Goal: Task Accomplishment & Management: Manage account settings

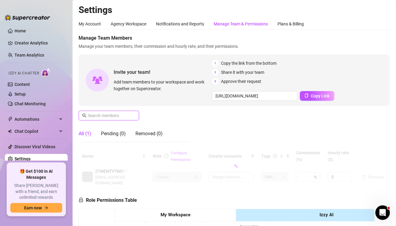
click at [116, 114] on input "text" at bounding box center [109, 115] width 43 height 7
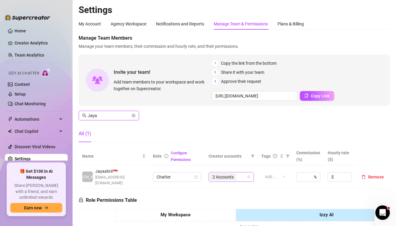
click at [216, 174] on span "2 Accounts" at bounding box center [223, 177] width 21 height 7
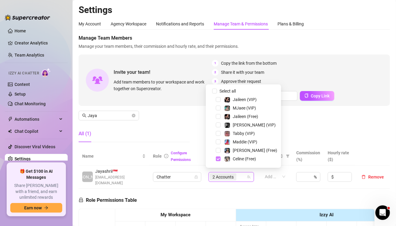
click at [217, 160] on span "Select tree node" at bounding box center [218, 158] width 5 height 5
click at [219, 143] on span "Select tree node" at bounding box center [218, 141] width 5 height 5
click at [219, 151] on span "Select tree node" at bounding box center [218, 150] width 5 height 5
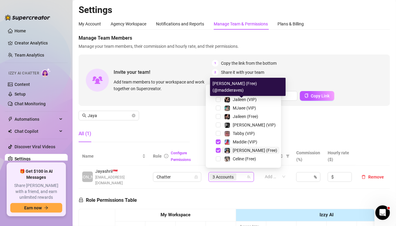
scroll to position [60, 0]
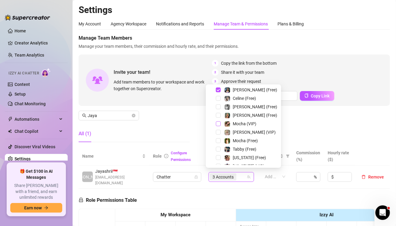
click at [219, 123] on span "Select tree node" at bounding box center [218, 123] width 5 height 5
click at [219, 141] on span "Select tree node" at bounding box center [218, 140] width 5 height 5
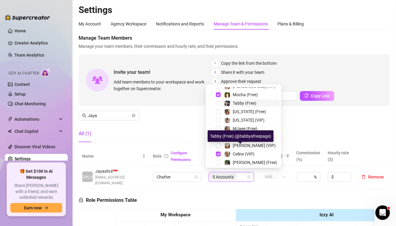
scroll to position [126, 0]
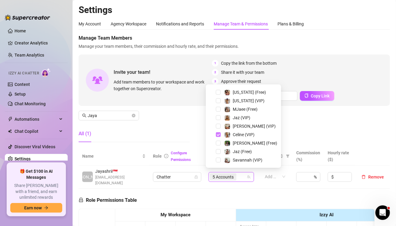
click at [218, 135] on span "Select tree node" at bounding box center [218, 134] width 5 height 5
click at [180, 126] on div "All (1)" at bounding box center [134, 133] width 111 height 17
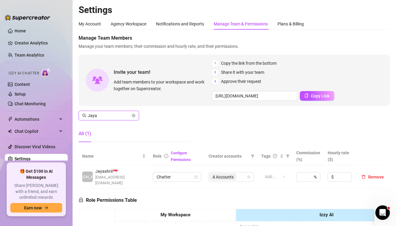
drag, startPoint x: 102, startPoint y: 116, endPoint x: 81, endPoint y: 114, distance: 21.3
click at [81, 114] on span "Jaya" at bounding box center [109, 116] width 60 height 10
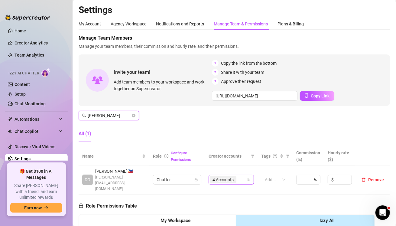
click at [215, 177] on span "4 Accounts" at bounding box center [223, 179] width 21 height 7
type input "[PERSON_NAME]"
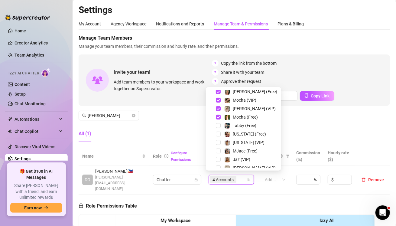
scroll to position [91, 0]
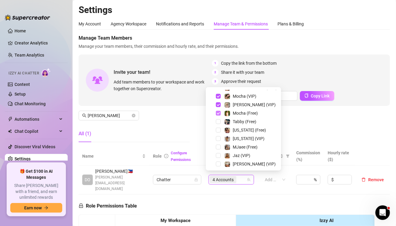
click at [217, 112] on span "Select tree node" at bounding box center [218, 113] width 5 height 5
click at [217, 97] on span "Select tree node" at bounding box center [218, 96] width 5 height 5
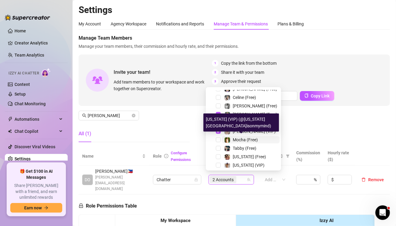
scroll to position [60, 0]
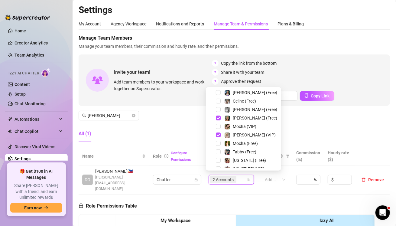
click at [168, 125] on div "All (1)" at bounding box center [134, 133] width 111 height 17
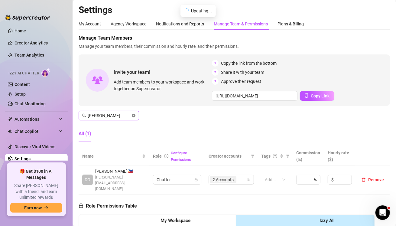
click at [133, 115] on icon "close-circle" at bounding box center [134, 116] width 4 height 4
click at [122, 115] on input "[PERSON_NAME]" at bounding box center [109, 115] width 43 height 7
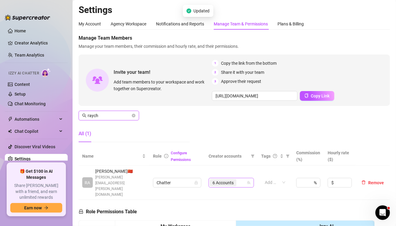
click at [222, 179] on span "6 Accounts" at bounding box center [223, 182] width 21 height 7
type input "raych"
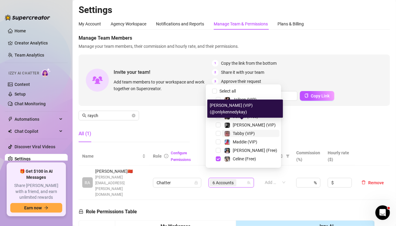
scroll to position [30, 0]
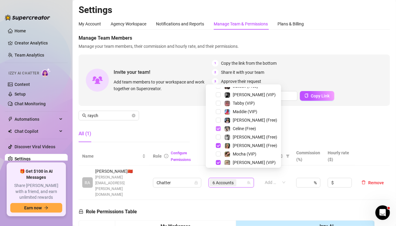
click at [217, 129] on span "Select tree node" at bounding box center [218, 128] width 5 height 5
click at [218, 144] on span "Select tree node" at bounding box center [218, 145] width 5 height 5
click at [220, 159] on div "[PERSON_NAME] (VIP)" at bounding box center [243, 162] width 72 height 7
click at [220, 163] on span "Select tree node" at bounding box center [218, 162] width 5 height 5
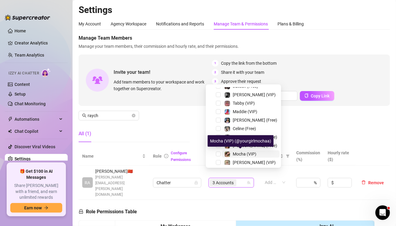
scroll to position [91, 0]
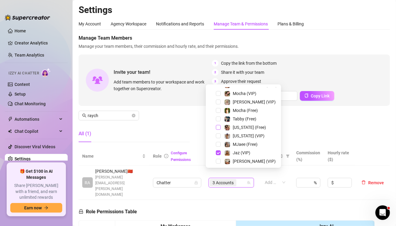
click at [218, 127] on span "Select tree node" at bounding box center [218, 127] width 5 height 5
click at [219, 137] on span "Select tree node" at bounding box center [218, 135] width 5 height 5
click at [220, 151] on span "Select tree node" at bounding box center [218, 152] width 5 height 5
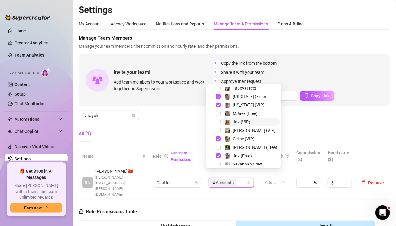
scroll to position [126, 0]
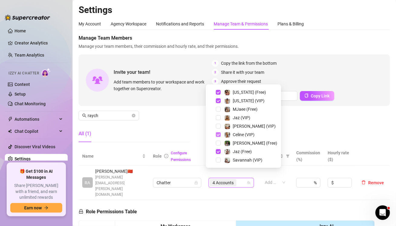
click at [217, 135] on span "Select tree node" at bounding box center [218, 134] width 5 height 5
click at [219, 152] on span "Select tree node" at bounding box center [218, 151] width 5 height 5
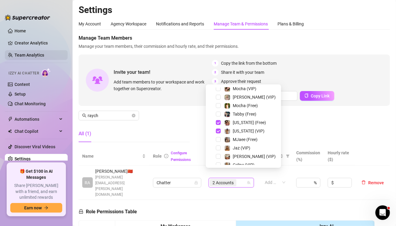
click at [156, 120] on div "Manage Team Members Manage your team members, their commission and hourly rate,…" at bounding box center [234, 90] width 311 height 112
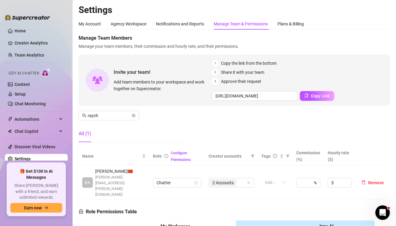
click at [44, 222] on aside "Home Creator Analytics Team Analytics Izzy AI Chatter Content Setup Chat Monito…" at bounding box center [36, 113] width 73 height 226
click at [145, 170] on tr "RA [PERSON_NAME] 🇨🇳 [PERSON_NAME][EMAIL_ADDRESS][PERSON_NAME][DOMAIN_NAME] Chat…" at bounding box center [234, 182] width 311 height 34
click at [101, 115] on input "raych" at bounding box center [109, 115] width 43 height 7
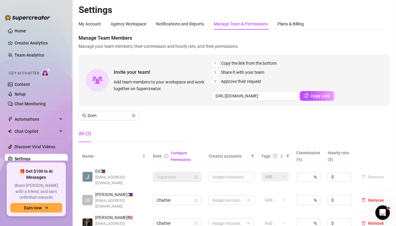
click at [122, 126] on div "All (3)" at bounding box center [134, 133] width 111 height 17
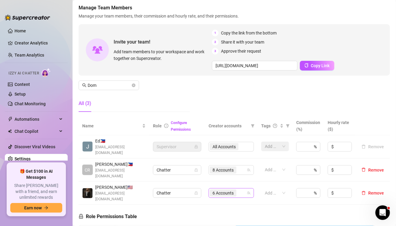
click at [218, 190] on span "6 Accounts" at bounding box center [223, 193] width 21 height 7
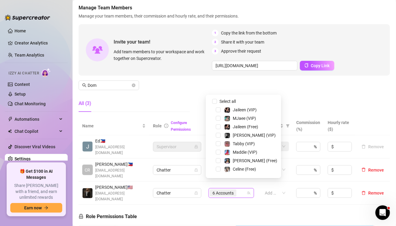
click at [219, 152] on span "Select tree node" at bounding box center [218, 152] width 5 height 5
click at [218, 158] on div "[PERSON_NAME] (Free)" at bounding box center [243, 160] width 72 height 7
click at [218, 160] on span "Select tree node" at bounding box center [218, 160] width 5 height 5
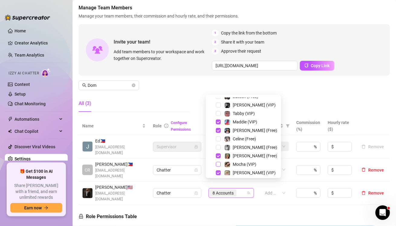
click at [217, 162] on span "Select tree node" at bounding box center [218, 164] width 5 height 5
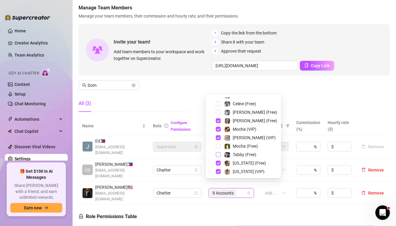
scroll to position [91, 0]
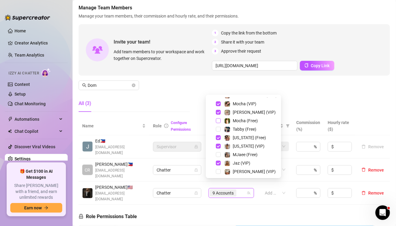
click at [218, 120] on span "Select tree node" at bounding box center [218, 120] width 5 height 5
click at [219, 139] on span "Select tree node" at bounding box center [218, 137] width 5 height 5
click at [219, 147] on span "Select tree node" at bounding box center [218, 146] width 5 height 5
click at [218, 163] on span "Select tree node" at bounding box center [218, 163] width 5 height 5
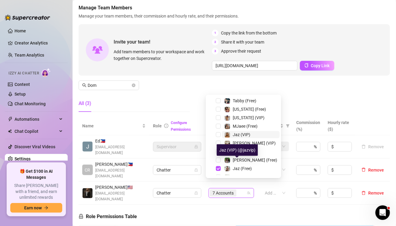
scroll to position [126, 0]
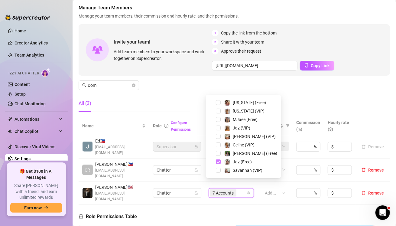
click at [218, 161] on span "Select tree node" at bounding box center [218, 161] width 5 height 5
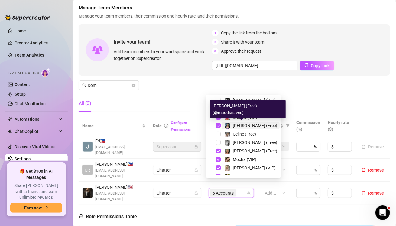
scroll to position [65, 0]
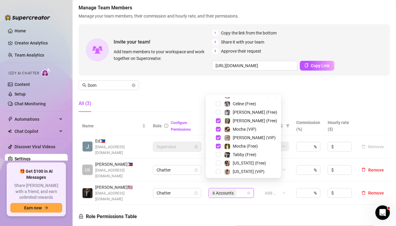
click at [177, 96] on div "All (3)" at bounding box center [134, 103] width 111 height 17
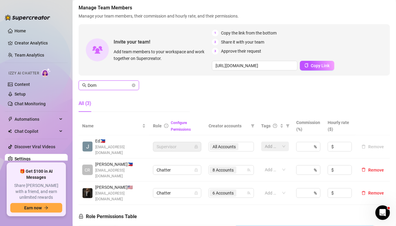
click at [100, 85] on input "Dom" at bounding box center [109, 85] width 43 height 7
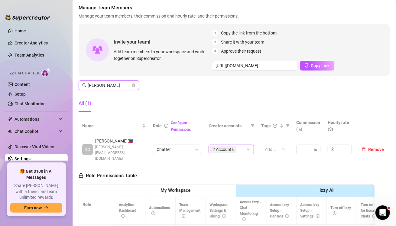
click at [215, 146] on span "2 Accounts" at bounding box center [223, 149] width 21 height 7
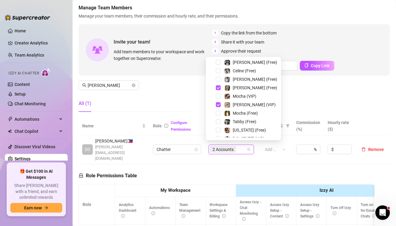
scroll to position [91, 0]
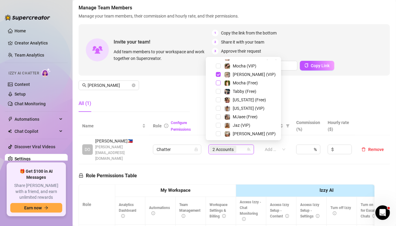
click at [219, 82] on span "Select tree node" at bounding box center [218, 82] width 5 height 5
click at [220, 66] on span "Select tree node" at bounding box center [218, 65] width 5 height 5
click at [172, 98] on div "All (1)" at bounding box center [134, 103] width 111 height 17
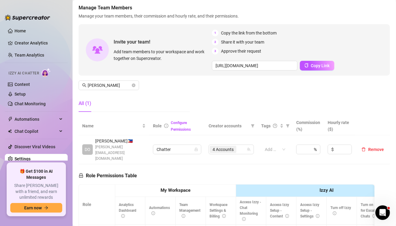
click at [60, 225] on aside "Home Creator Analytics Team Analytics Izzy AI Chatter Content Setup Chat Monito…" at bounding box center [36, 113] width 73 height 226
drag, startPoint x: 101, startPoint y: 87, endPoint x: 80, endPoint y: 83, distance: 22.1
click at [80, 83] on span "[PERSON_NAME]" at bounding box center [109, 85] width 60 height 10
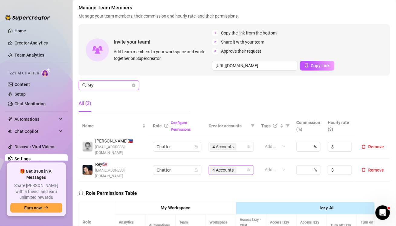
click at [223, 169] on span "4 Accounts" at bounding box center [223, 170] width 21 height 7
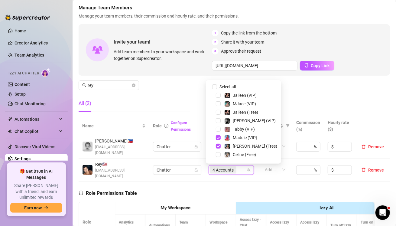
click at [112, 110] on div "All (2)" at bounding box center [134, 103] width 111 height 17
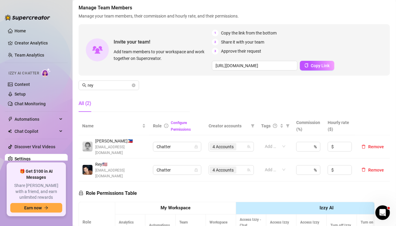
click at [61, 223] on aside "Home Creator Analytics Team Analytics Izzy AI Chatter Content Setup Chat Monito…" at bounding box center [36, 113] width 73 height 226
drag, startPoint x: 108, startPoint y: 85, endPoint x: 74, endPoint y: 85, distance: 33.3
click at [74, 85] on main "Settings My Account Agency Workspace Notifications and Reports Manage Team & Pe…" at bounding box center [234, 174] width 323 height 409
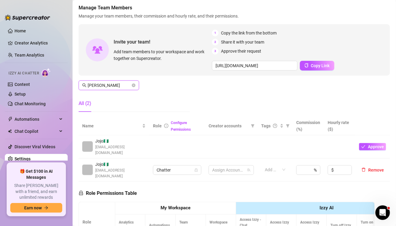
type input "[PERSON_NAME]"
click at [215, 167] on span "1 Accounts" at bounding box center [223, 170] width 21 height 7
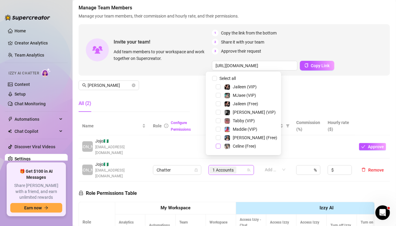
click at [220, 145] on span "Select tree node" at bounding box center [218, 146] width 5 height 5
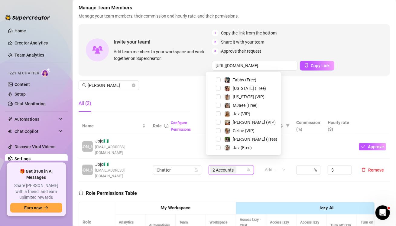
scroll to position [121, 0]
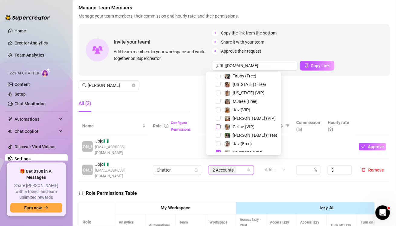
click at [220, 127] on span "Select tree node" at bounding box center [218, 126] width 5 height 5
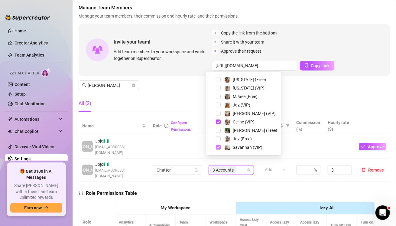
click at [218, 148] on span "Select tree node" at bounding box center [218, 147] width 5 height 5
click at [184, 110] on div "All (2)" at bounding box center [134, 103] width 111 height 17
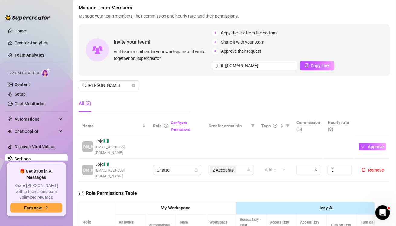
click at [70, 224] on aside "Home Creator Analytics Team Analytics Izzy AI Chatter Content Setup Chat Monito…" at bounding box center [36, 113] width 73 height 226
click at [376, 10] on span "Manage Team Members" at bounding box center [234, 7] width 311 height 7
click at [381, 27] on div "Invite your team! Add team members to your workspace and work together on Super…" at bounding box center [234, 49] width 311 height 51
click at [371, 13] on span "Manage your team members, their commission and hourly rate, and their permissio…" at bounding box center [234, 16] width 311 height 7
click at [369, 21] on div "Manage Team Members Manage your team members, their commission and hourly rate,…" at bounding box center [234, 60] width 311 height 112
